Goal: Find specific page/section: Find specific page/section

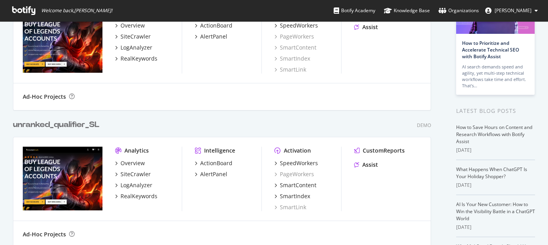
scroll to position [96, 0]
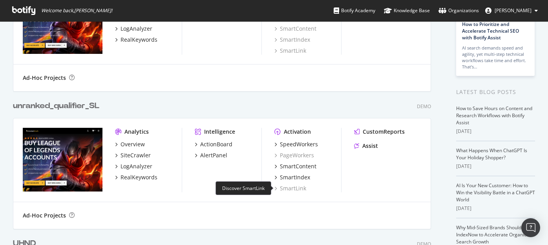
click at [293, 186] on div "SmartLink" at bounding box center [290, 188] width 32 height 8
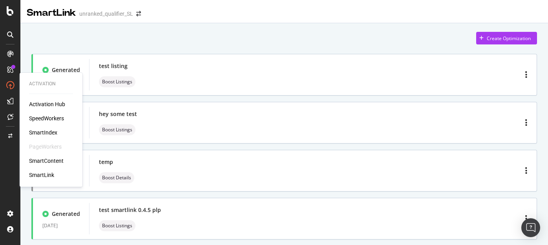
click at [43, 131] on div "SmartIndex" at bounding box center [43, 132] width 28 height 8
